Goal: Task Accomplishment & Management: Use online tool/utility

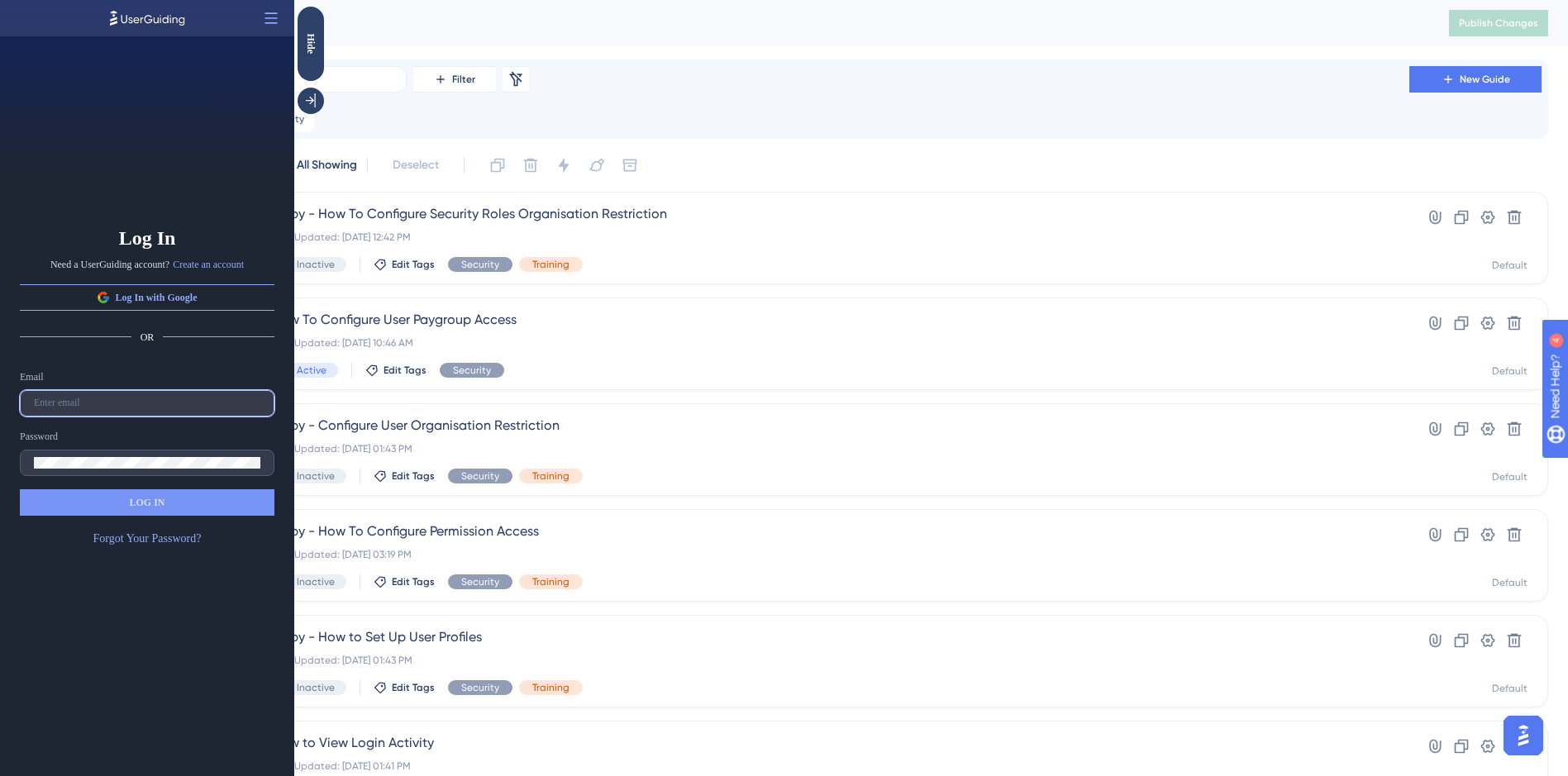
click at [225, 403] on input "text" at bounding box center [147, 404] width 226 height 12
type input "[EMAIL_ADDRESS][DOMAIN_NAME]"
click at [70, 506] on button "LOG IN" at bounding box center [147, 502] width 254 height 26
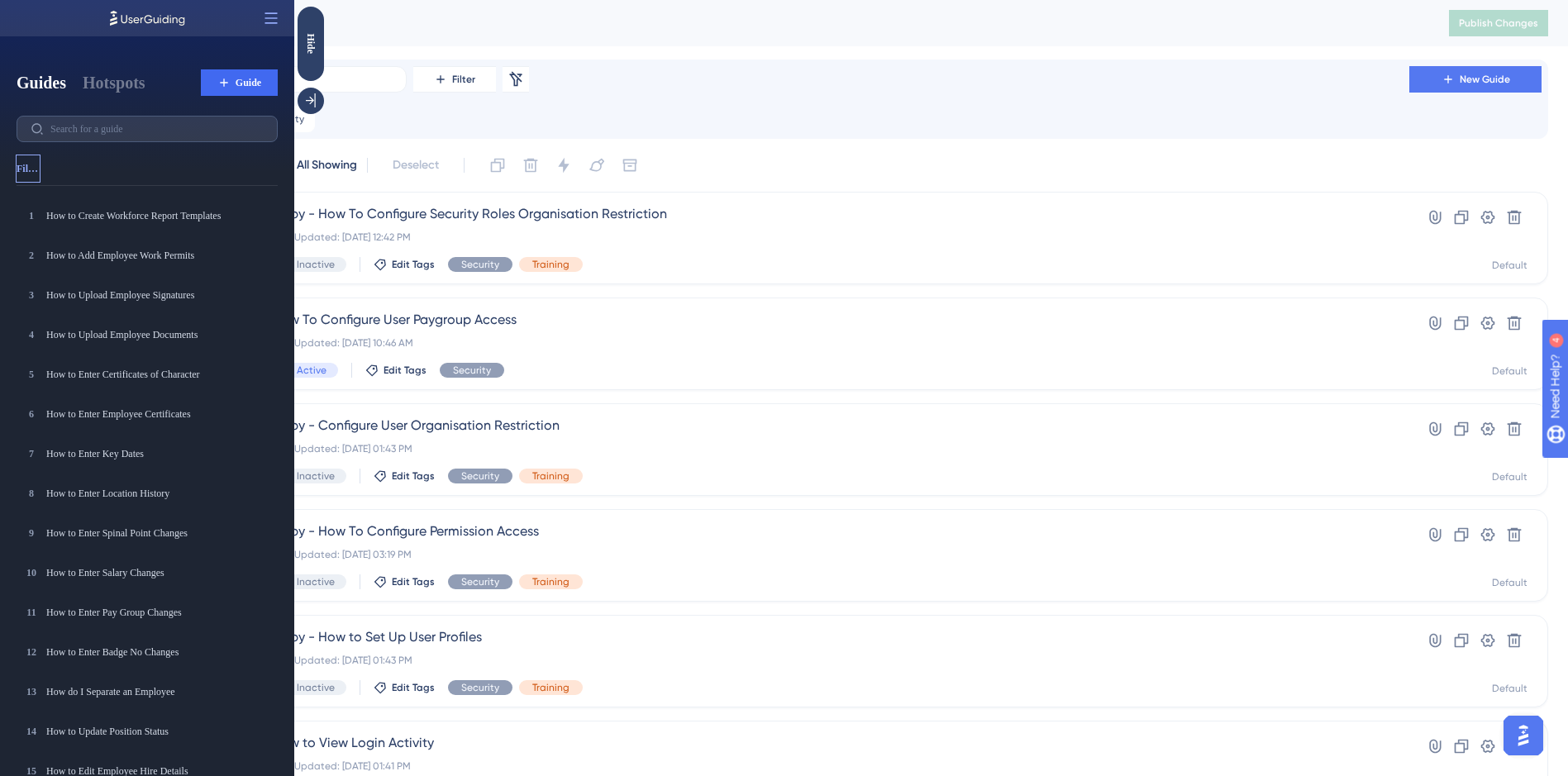
click at [27, 170] on span "Filter" at bounding box center [27, 169] width 23 height 14
click at [45, 217] on div "Tags Tags" at bounding box center [71, 209] width 96 height 26
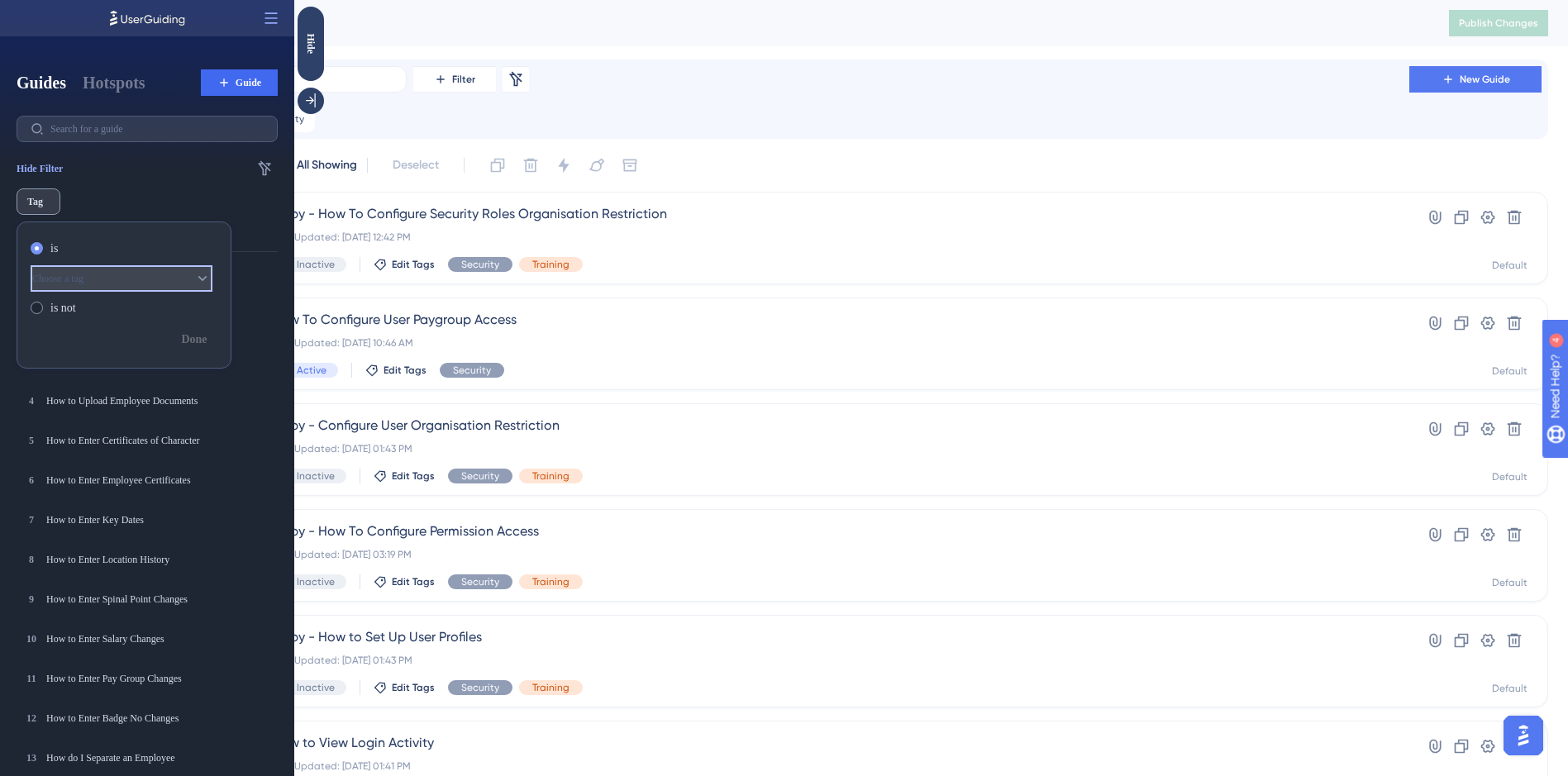
click at [83, 286] on button "Choose a tag" at bounding box center [121, 278] width 181 height 26
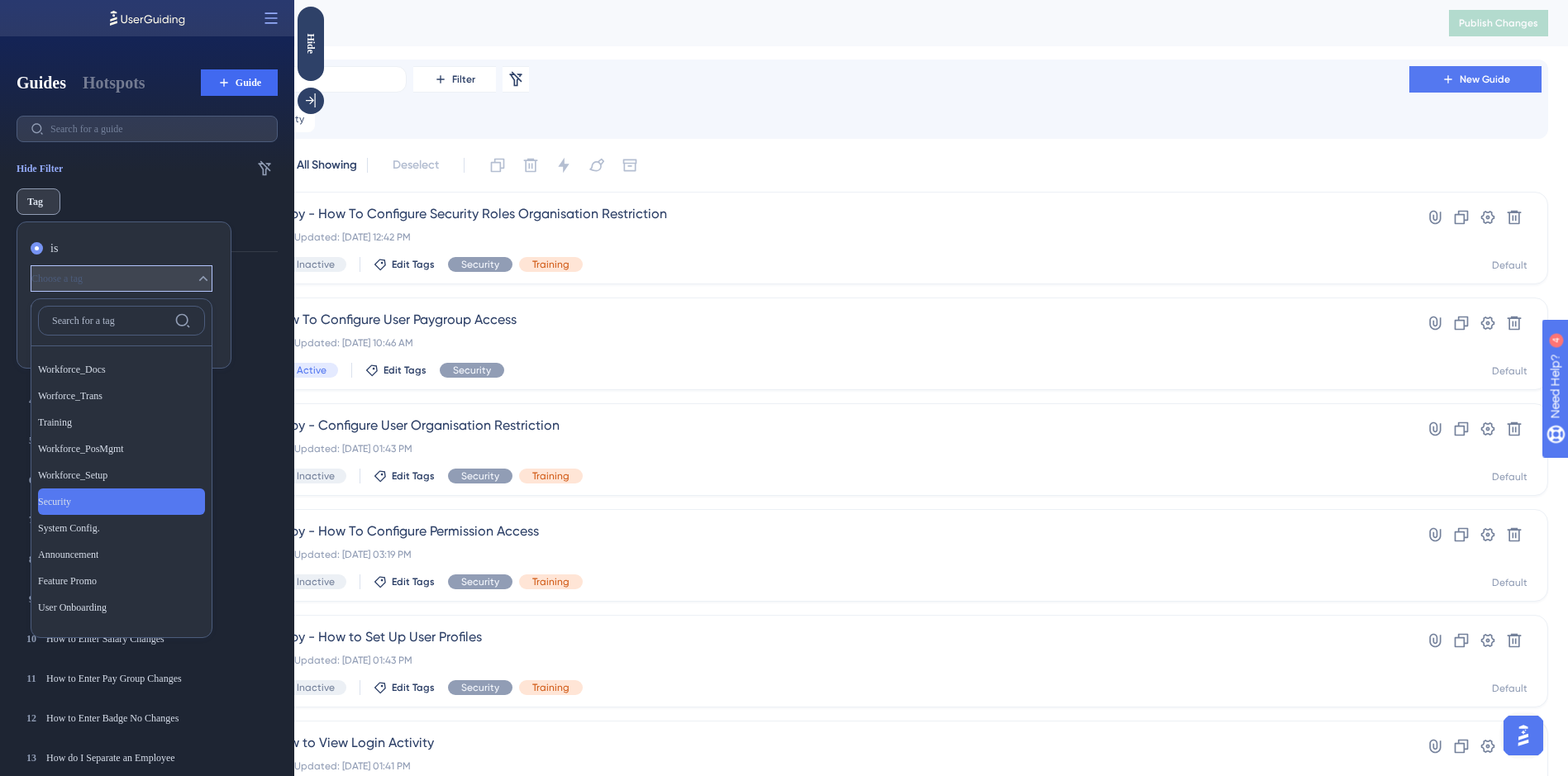
click at [71, 507] on span "Security" at bounding box center [54, 502] width 33 height 14
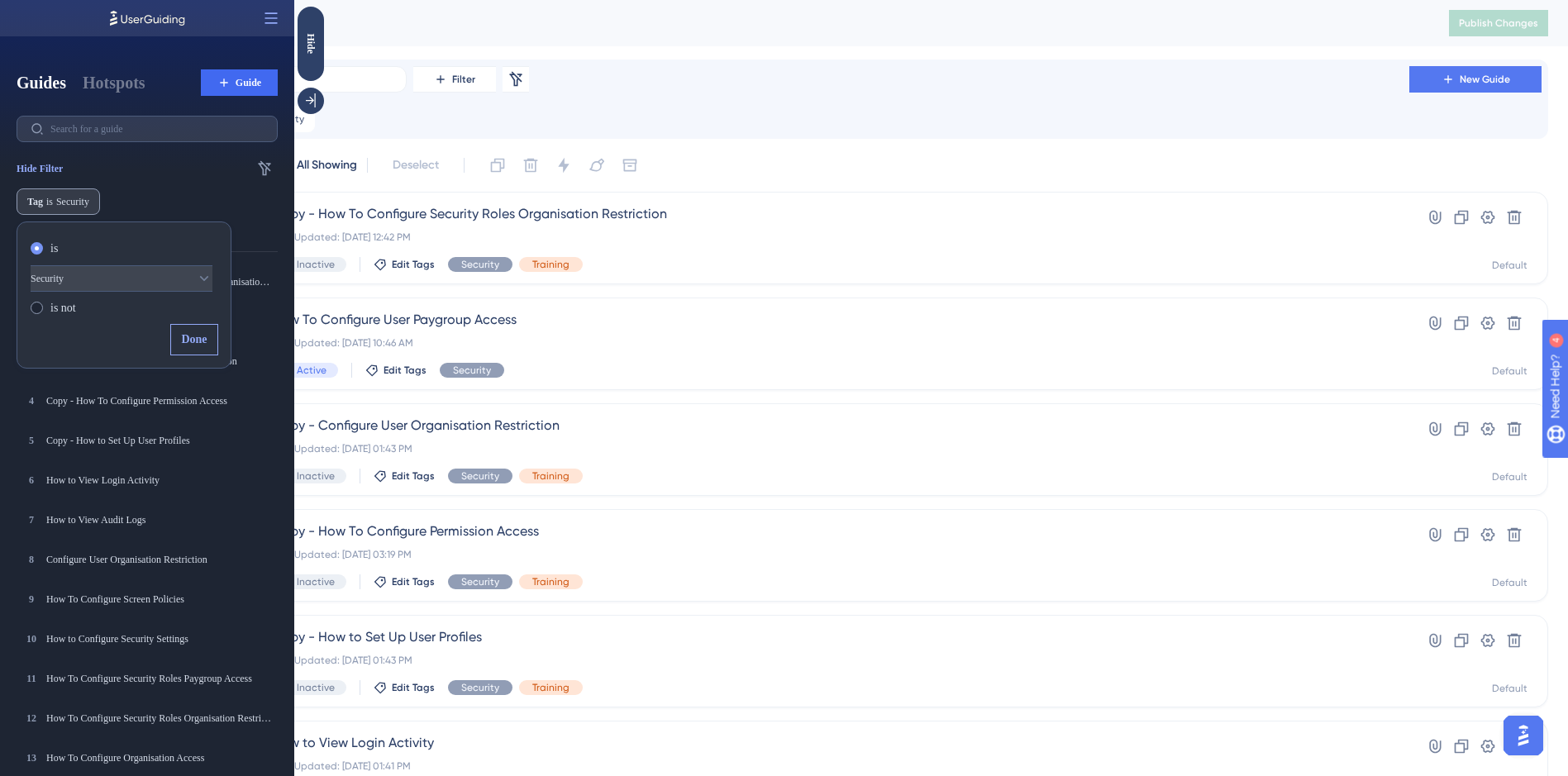
click at [188, 340] on span "Done" at bounding box center [193, 339] width 25 height 20
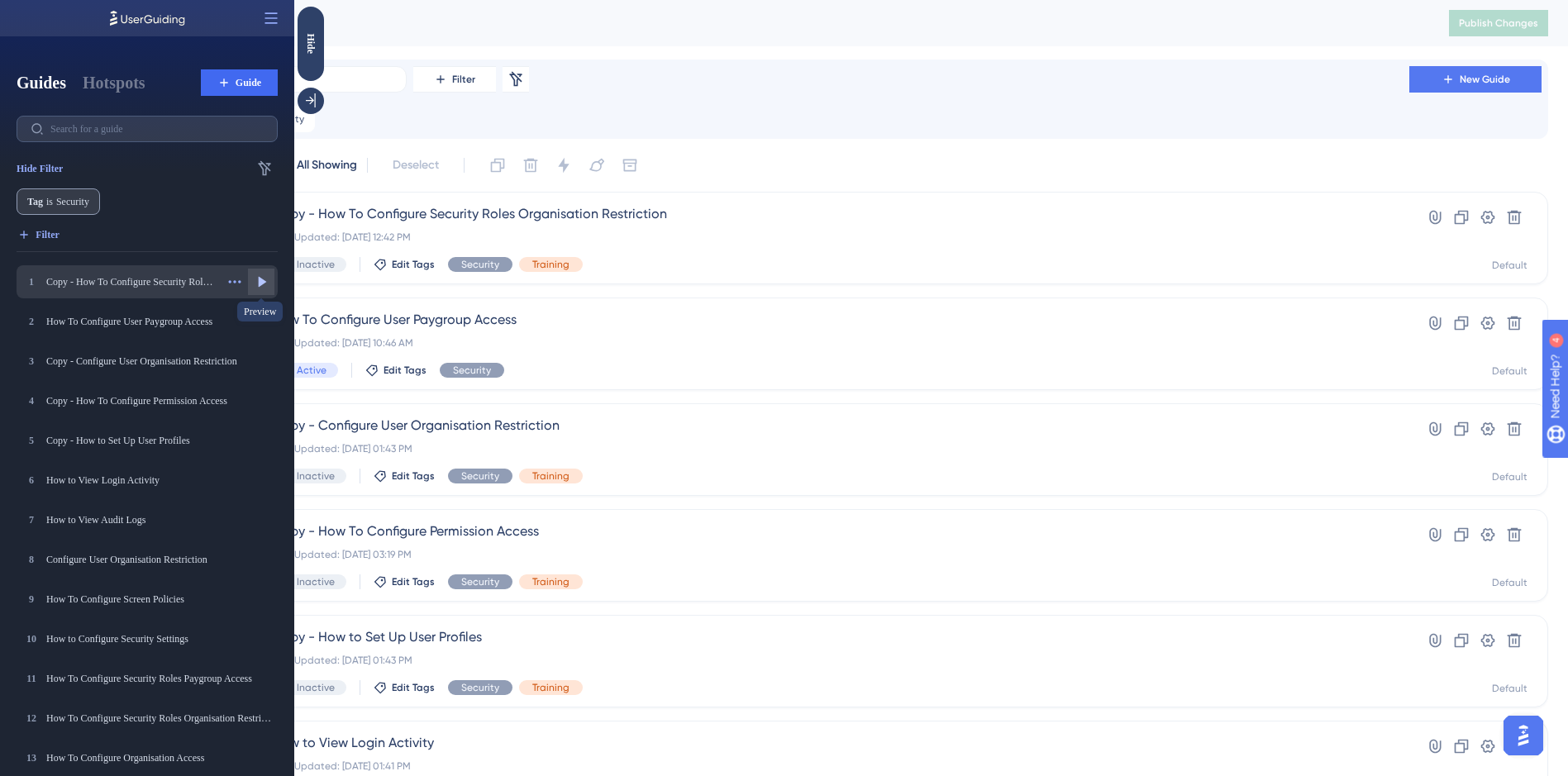
click at [260, 273] on button at bounding box center [260, 282] width 26 height 26
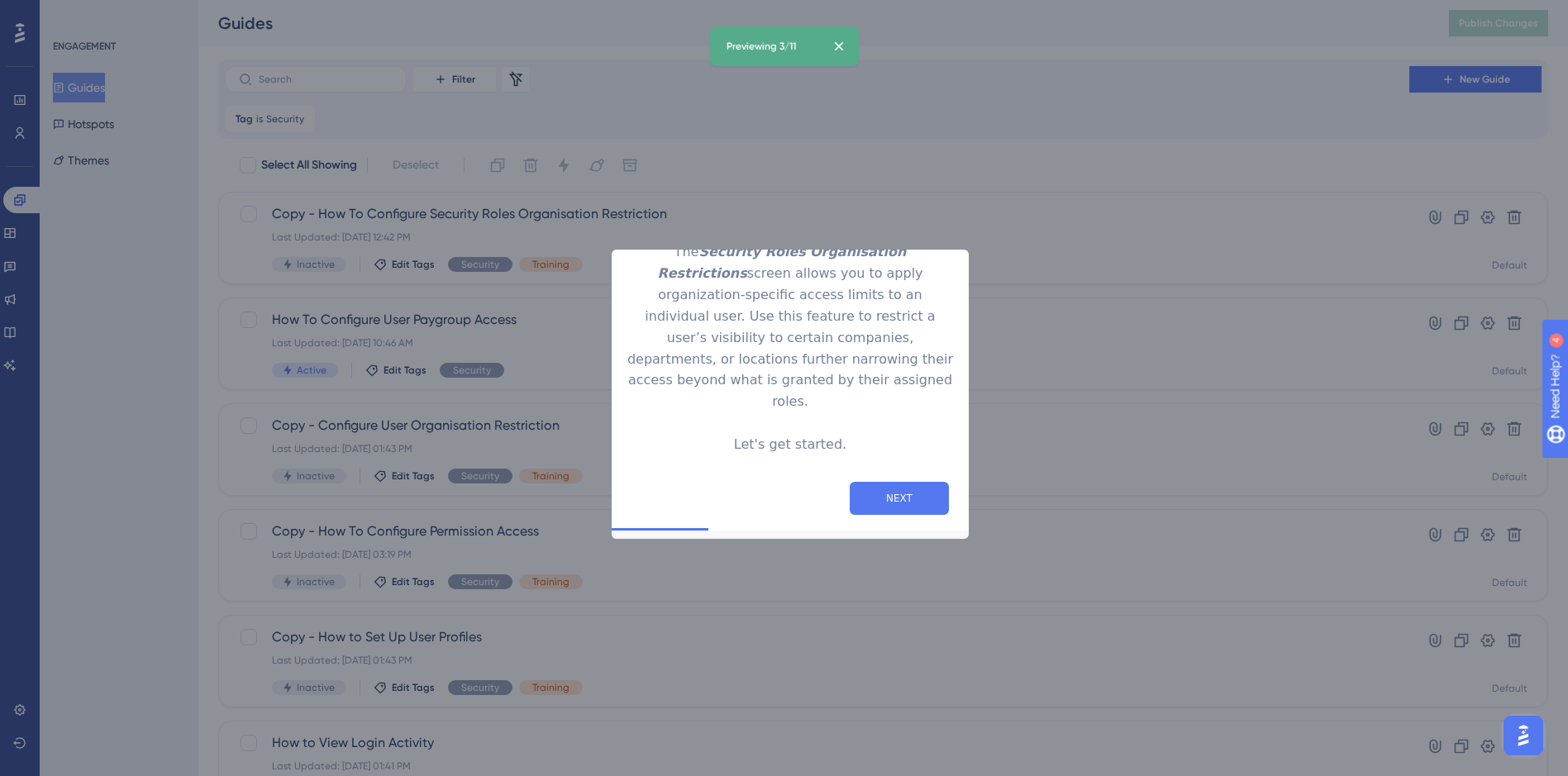
click at [960, 242] on icon "Close Preview" at bounding box center [959, 238] width 7 height 7
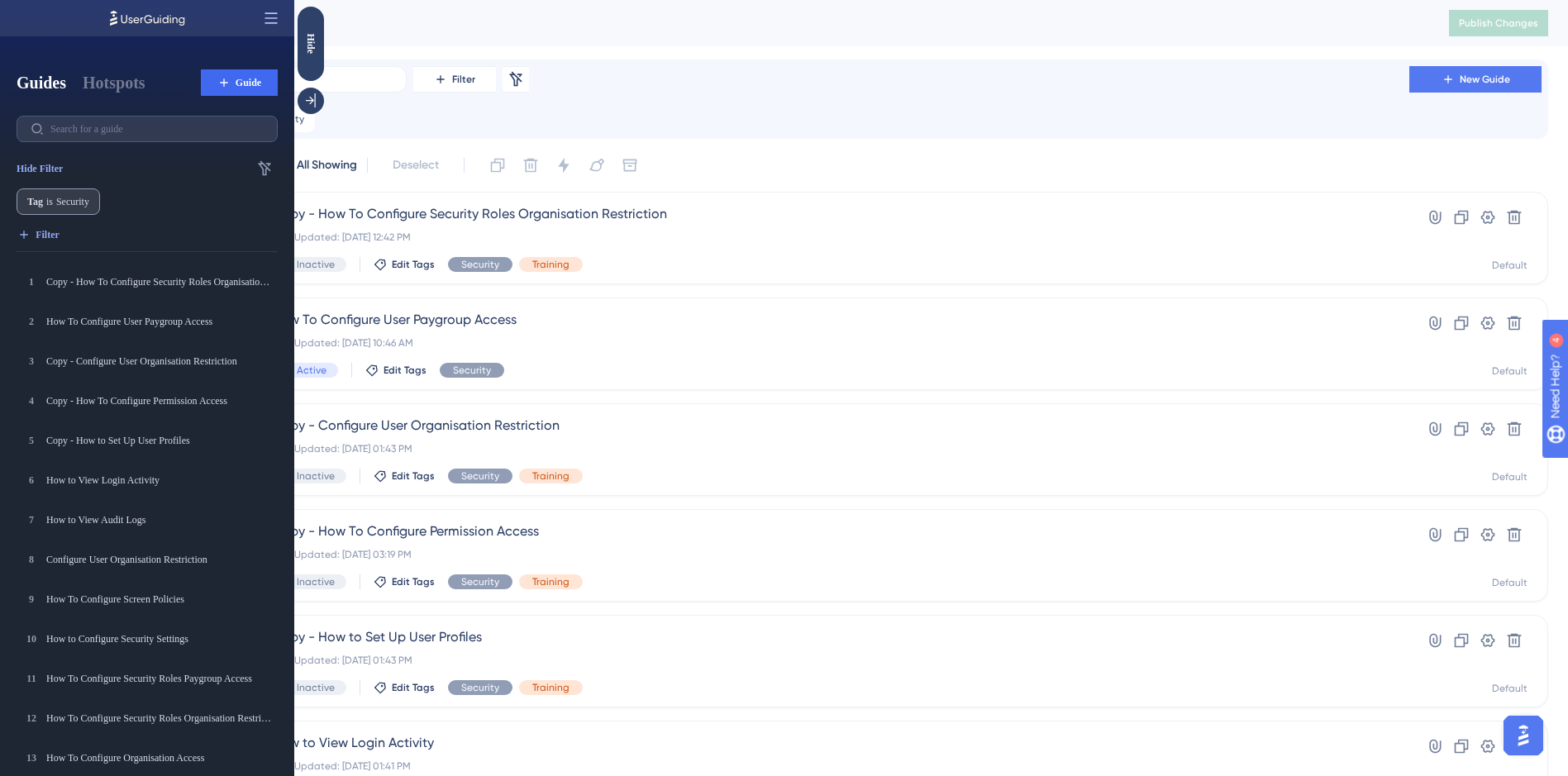
click at [274, 18] on icon at bounding box center [271, 18] width 13 height 11
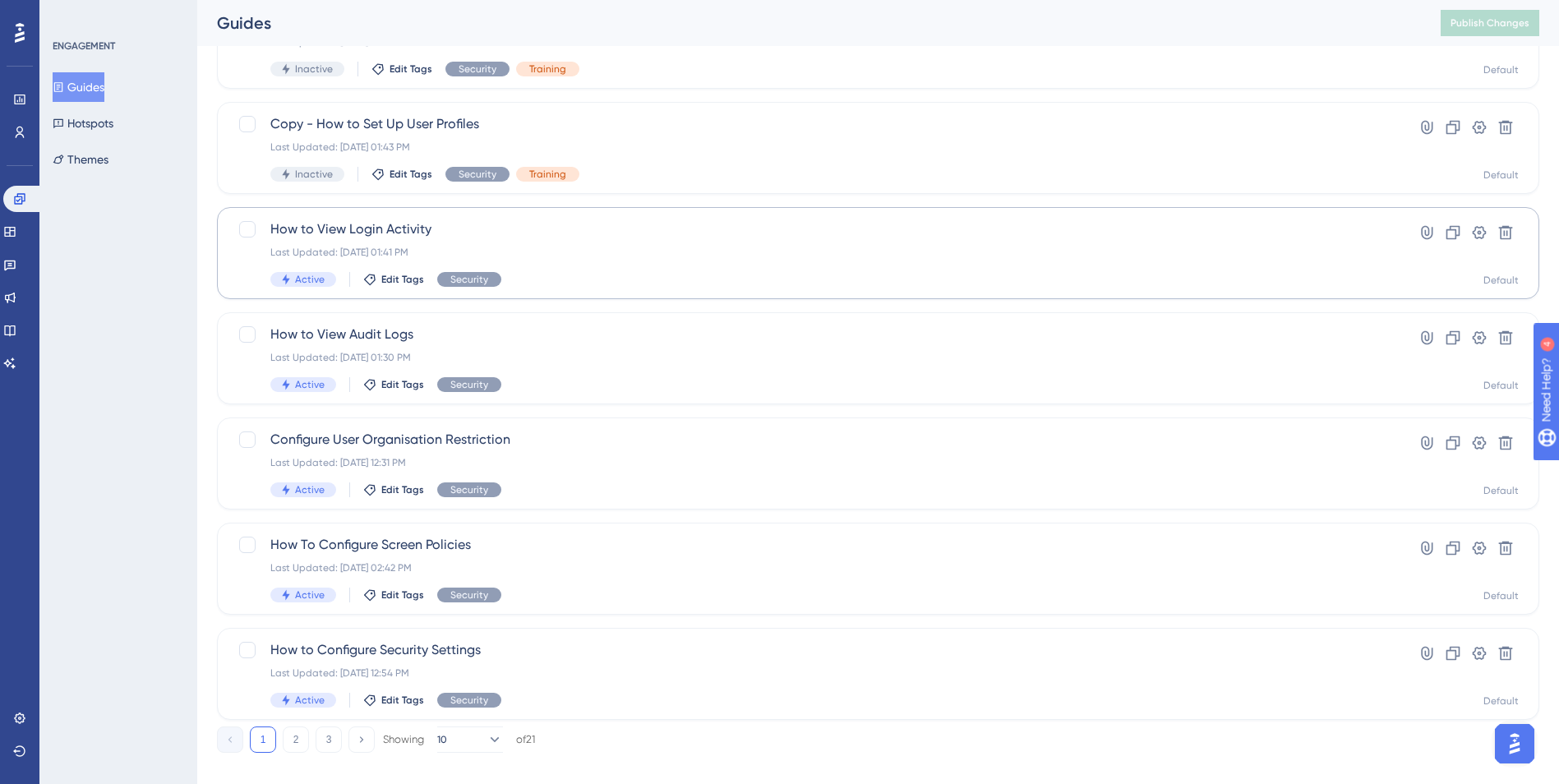
scroll to position [531, 0]
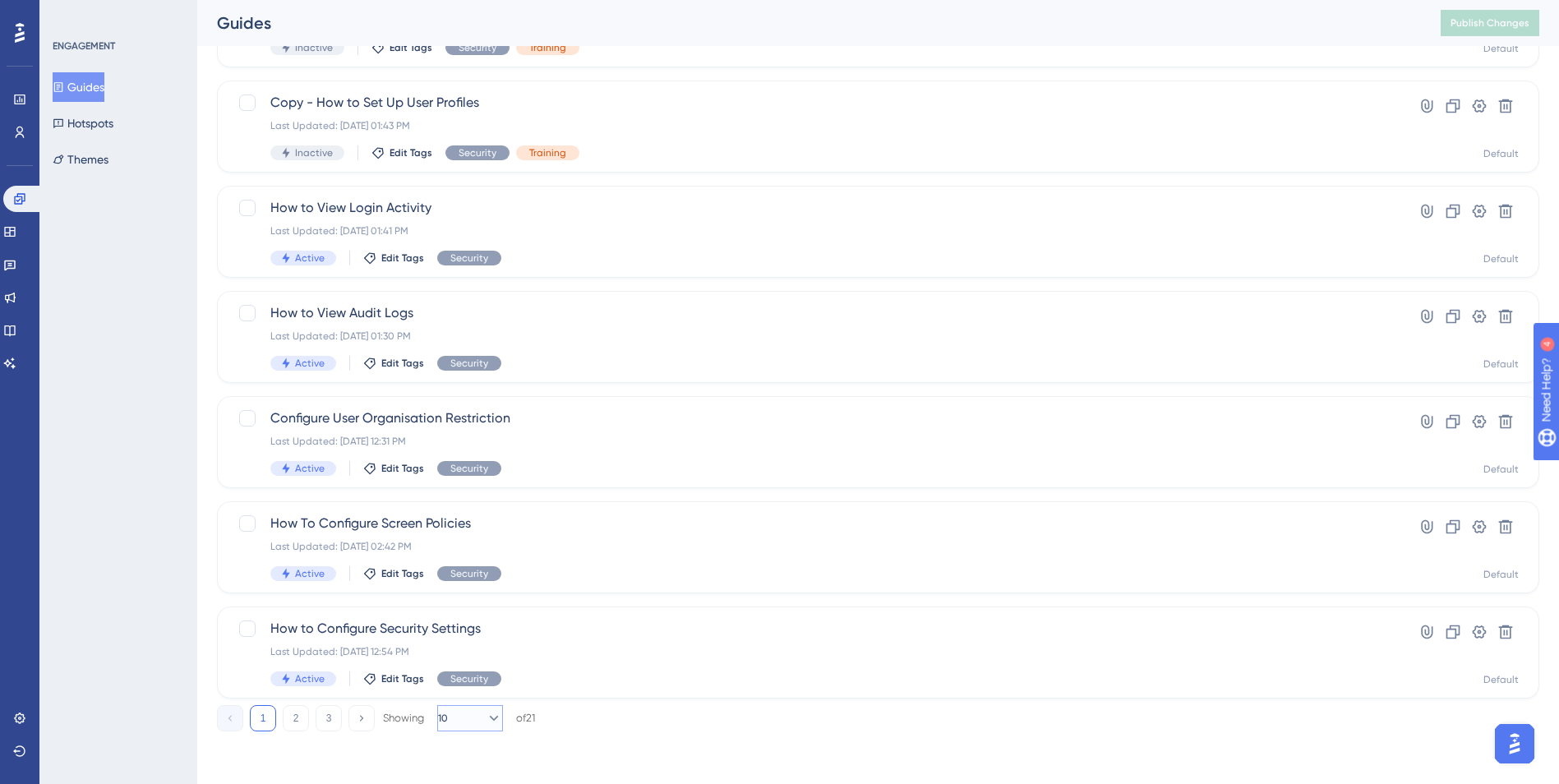
click at [489, 722] on icon at bounding box center [493, 717] width 16 height 16
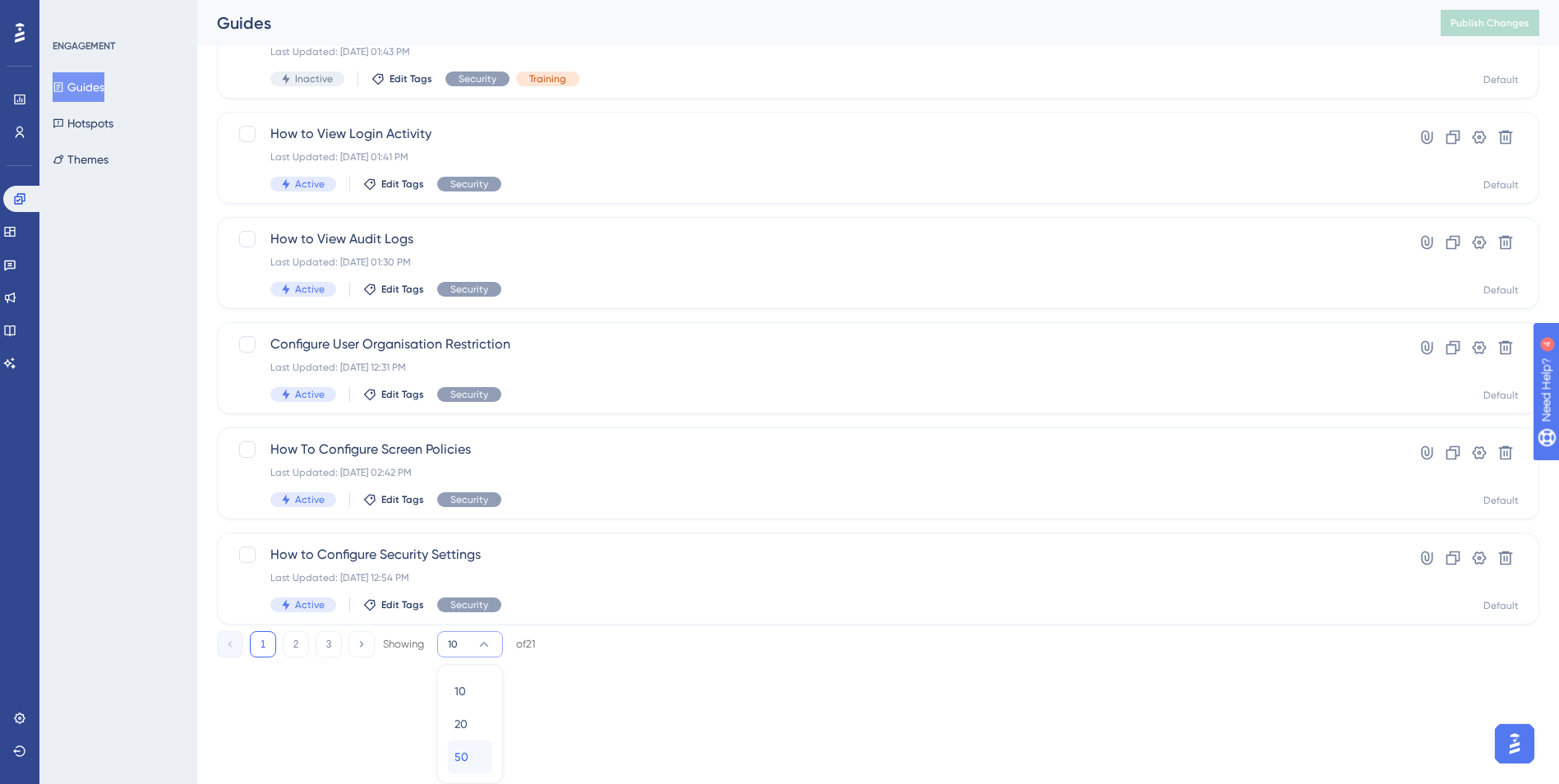
click at [473, 754] on div "50 50" at bounding box center [470, 756] width 31 height 33
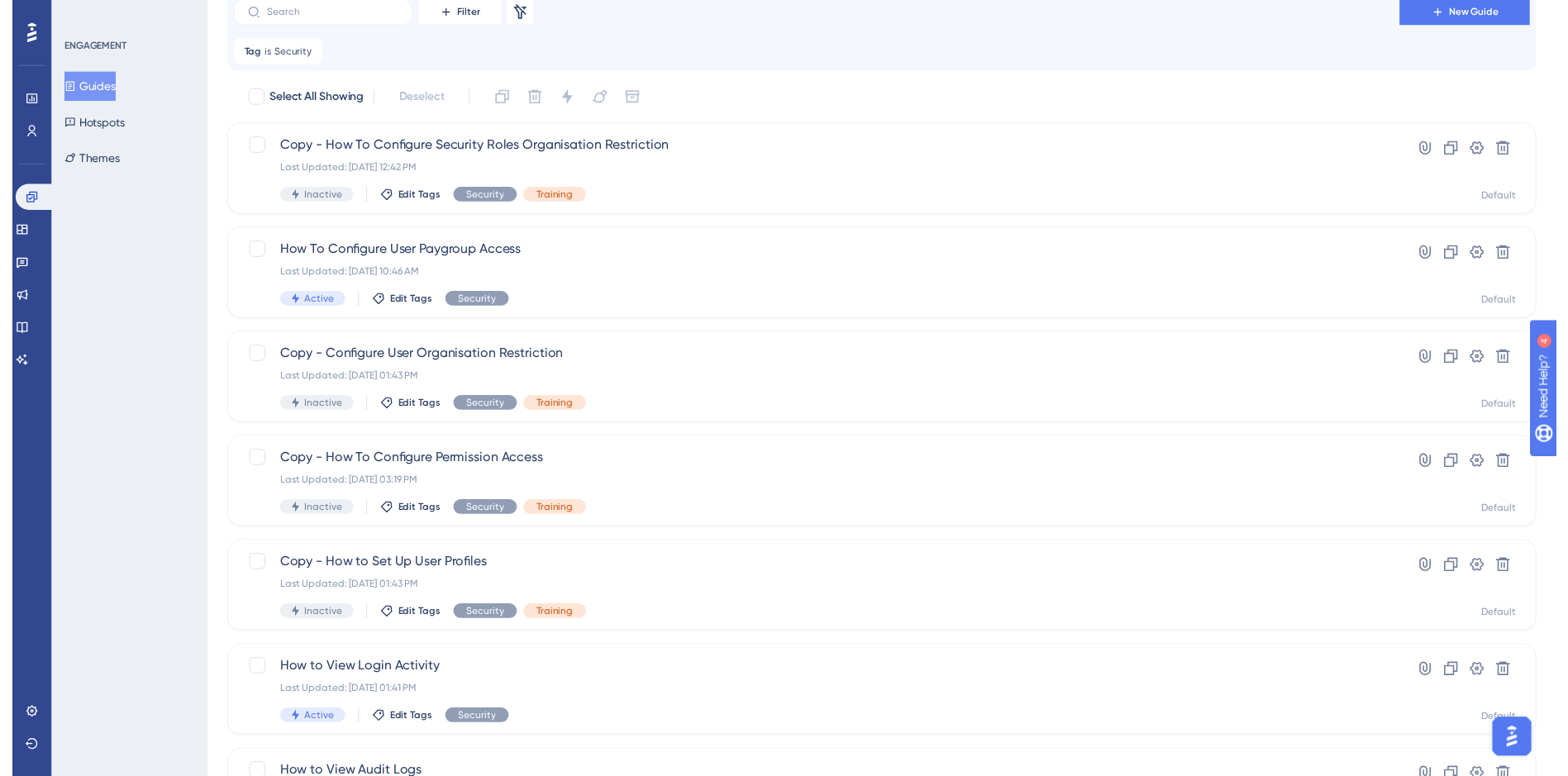
scroll to position [30, 0]
